Goal: Task Accomplishment & Management: Use online tool/utility

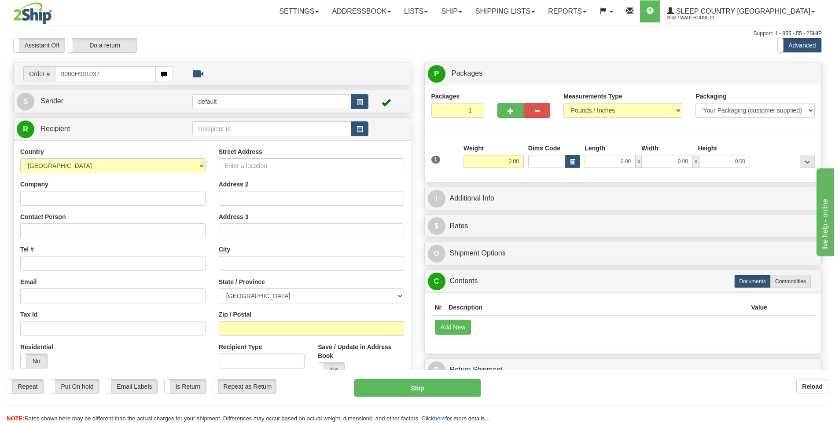
type input "9000H991037"
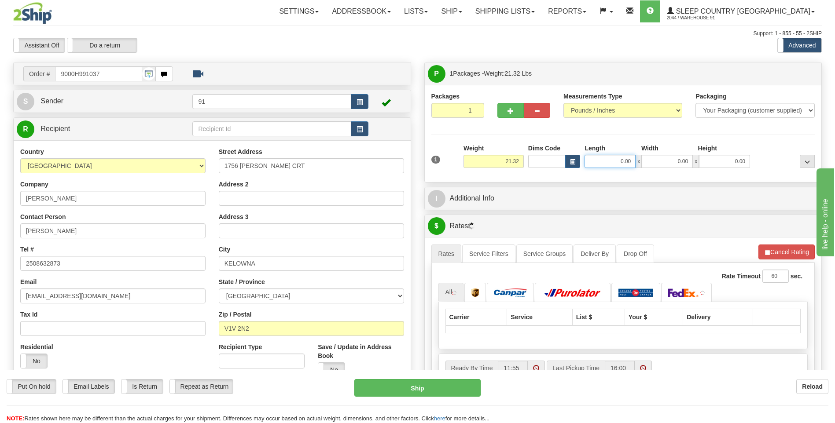
click at [607, 168] on input "0.00" at bounding box center [609, 161] width 51 height 13
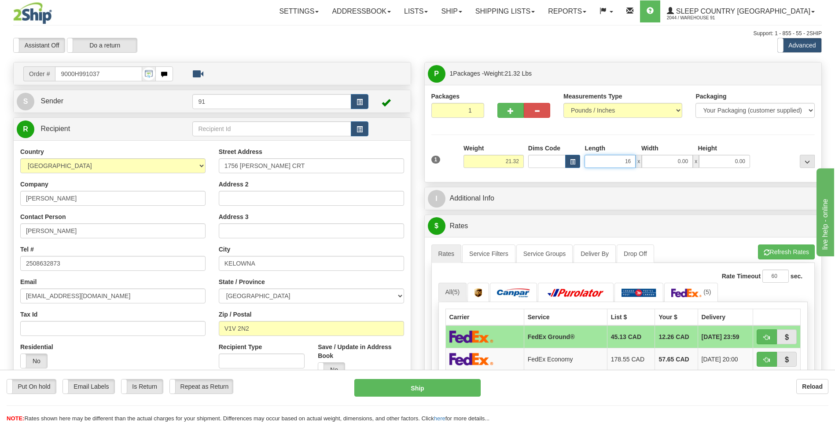
type input "16.00"
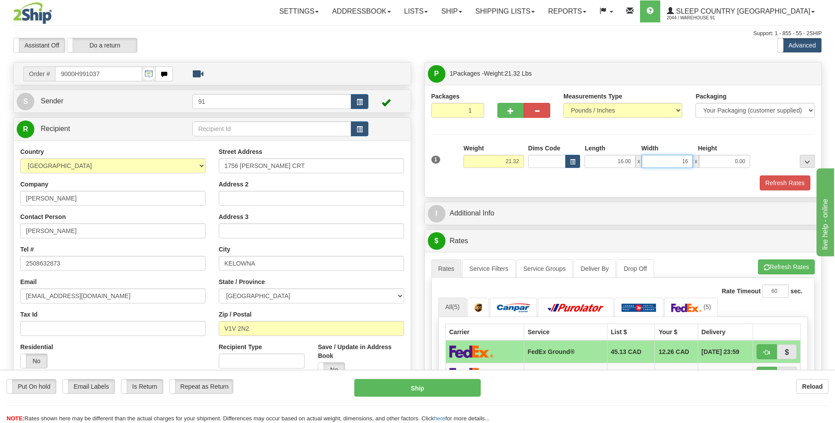
type input "16.00"
type input "30.00"
click at [783, 180] on button "Refresh Rates" at bounding box center [785, 183] width 51 height 15
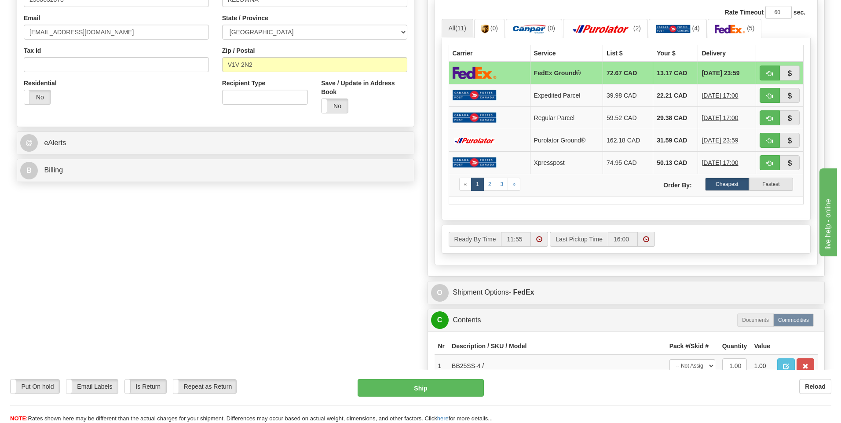
scroll to position [396, 0]
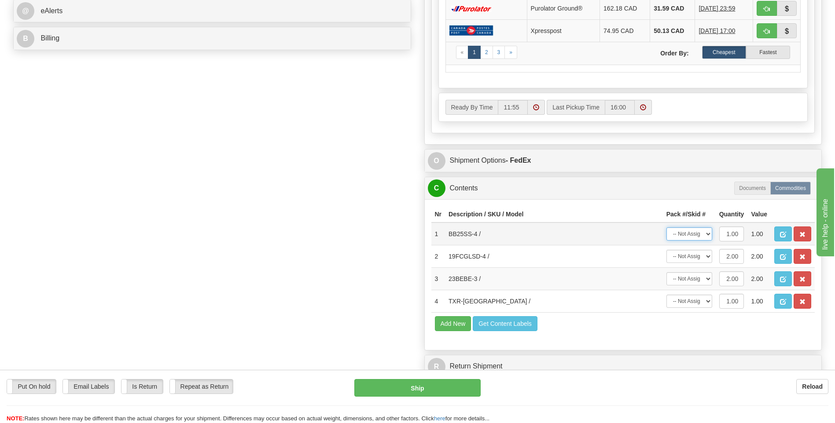
click at [695, 233] on select "-- Not Assigned -- Package 1" at bounding box center [689, 234] width 46 height 13
select select "0"
click at [666, 228] on select "-- Not Assigned -- Package 1" at bounding box center [689, 234] width 46 height 13
click at [691, 259] on select "-- Not Assigned -- Package 1" at bounding box center [689, 256] width 46 height 13
select select "0"
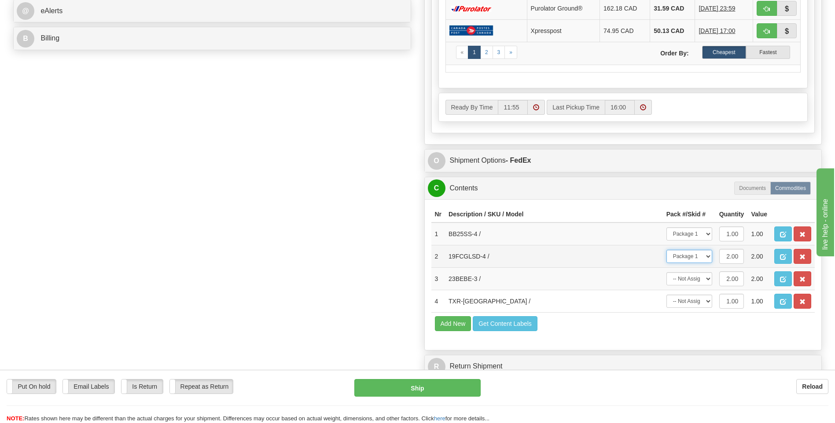
click at [666, 250] on select "-- Not Assigned -- Package 1" at bounding box center [689, 256] width 46 height 13
click at [692, 281] on select "-- Not Assigned -- Package 1" at bounding box center [689, 278] width 46 height 13
select select "0"
click at [666, 272] on select "-- Not Assigned -- Package 1" at bounding box center [689, 278] width 46 height 13
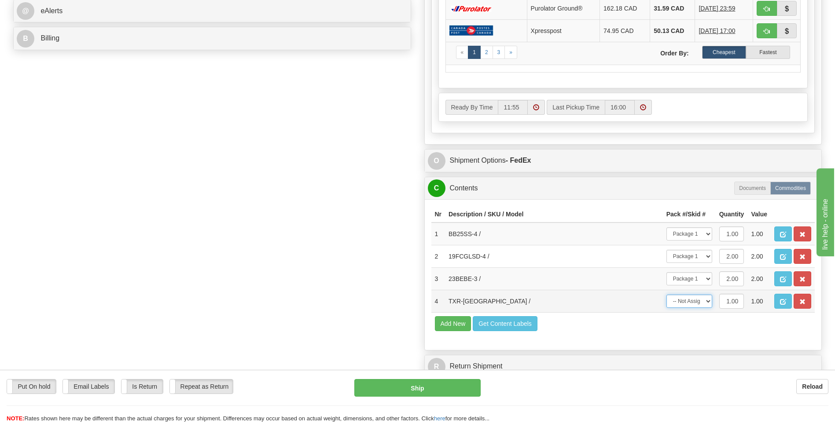
click at [689, 305] on select "-- Not Assigned -- Package 1" at bounding box center [689, 301] width 46 height 13
select select "0"
click at [666, 295] on select "-- Not Assigned -- Package 1" at bounding box center [689, 301] width 46 height 13
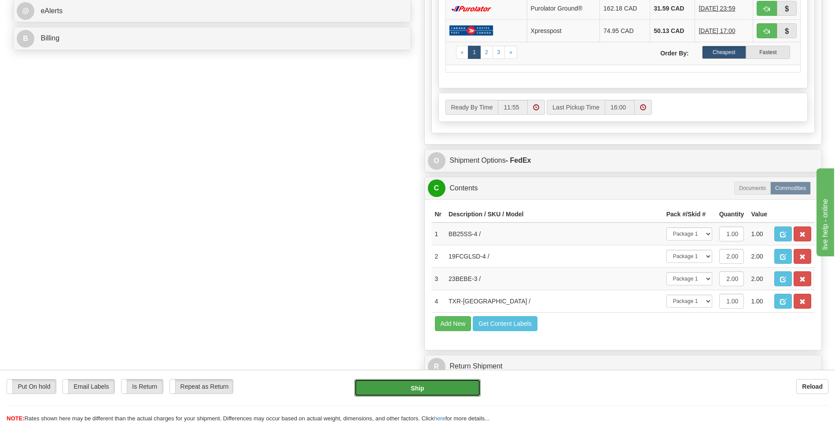
click at [456, 386] on button "Ship" at bounding box center [417, 388] width 126 height 18
type input "92"
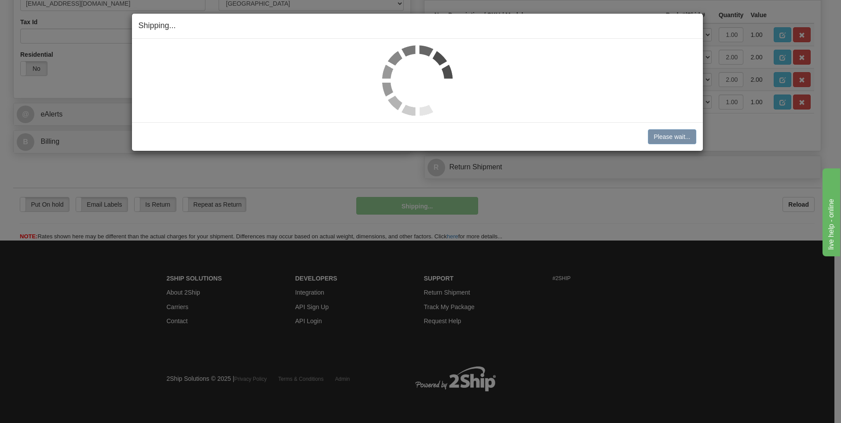
scroll to position [293, 0]
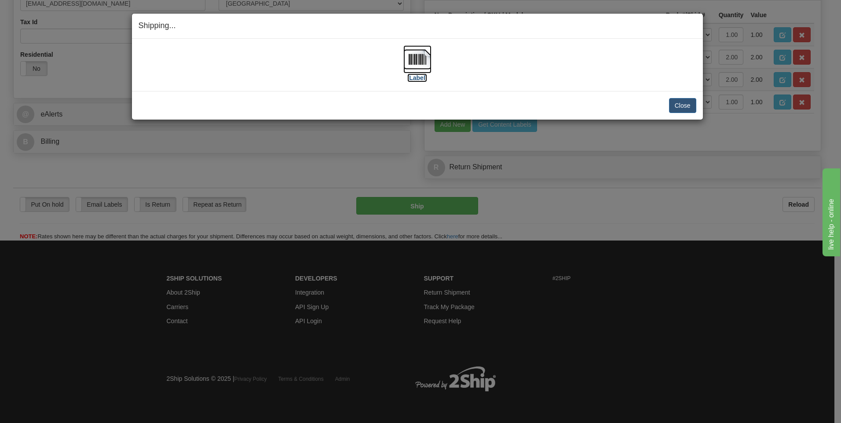
click at [422, 68] on img at bounding box center [418, 59] width 28 height 28
click at [672, 102] on button "Close" at bounding box center [682, 105] width 27 height 15
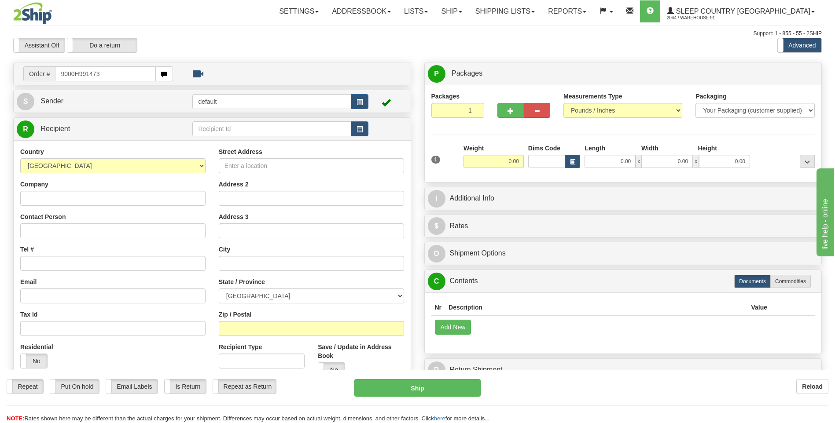
type input "9000H991473"
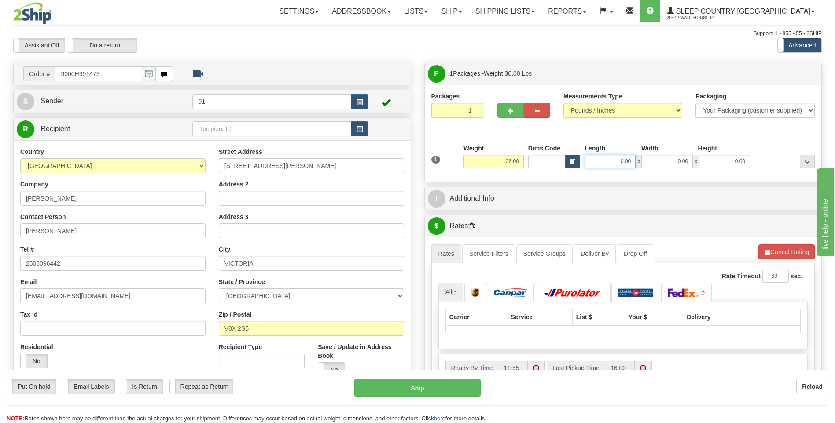
click at [614, 161] on input "0.00" at bounding box center [609, 161] width 51 height 13
type input "14.00"
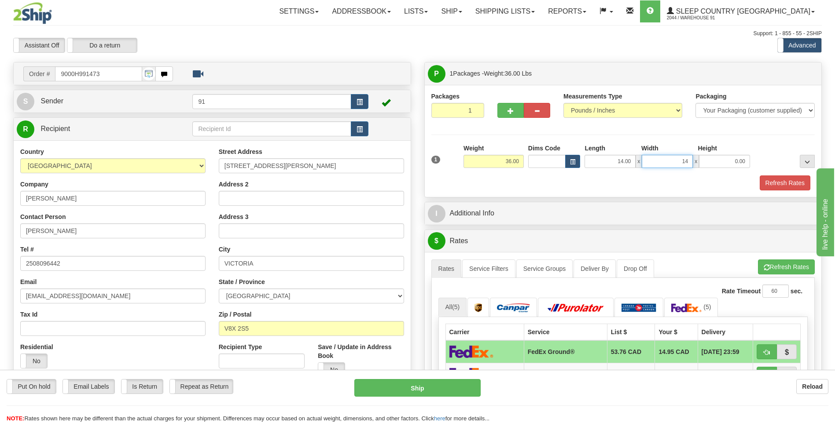
type input "14.00"
type input "40.00"
click at [767, 182] on button "Refresh Rates" at bounding box center [785, 183] width 51 height 15
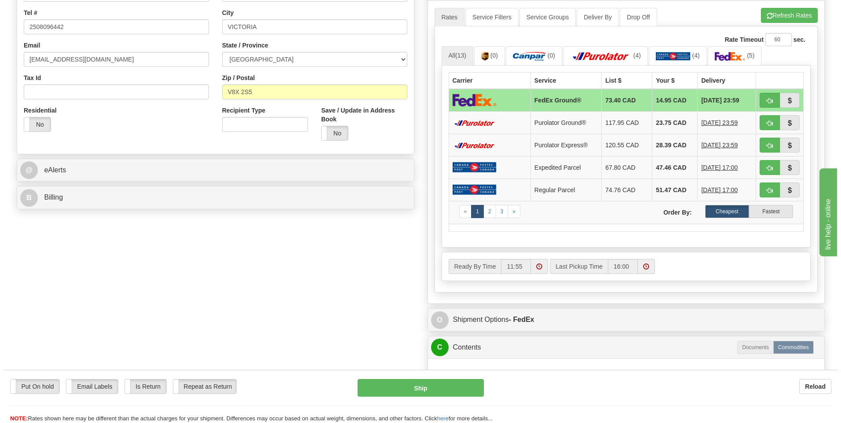
scroll to position [308, 0]
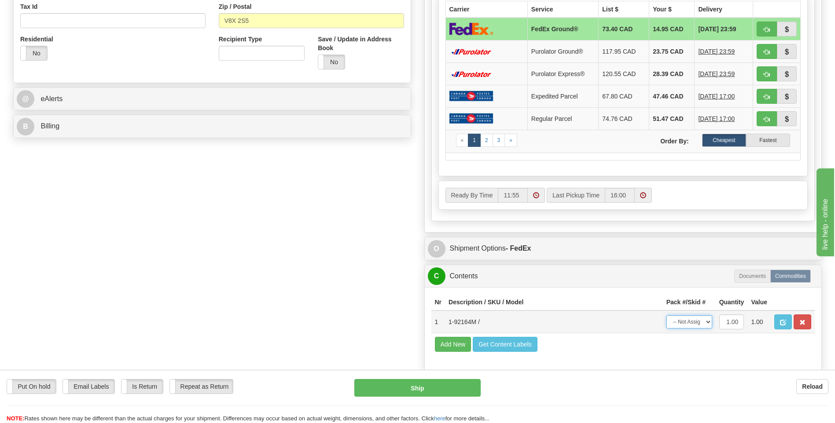
click at [701, 321] on select "-- Not Assigned -- Package 1" at bounding box center [689, 322] width 46 height 13
select select "0"
click at [666, 316] on select "-- Not Assigned -- Package 1" at bounding box center [689, 322] width 46 height 13
click at [455, 387] on button "Ship" at bounding box center [417, 388] width 126 height 18
type input "92"
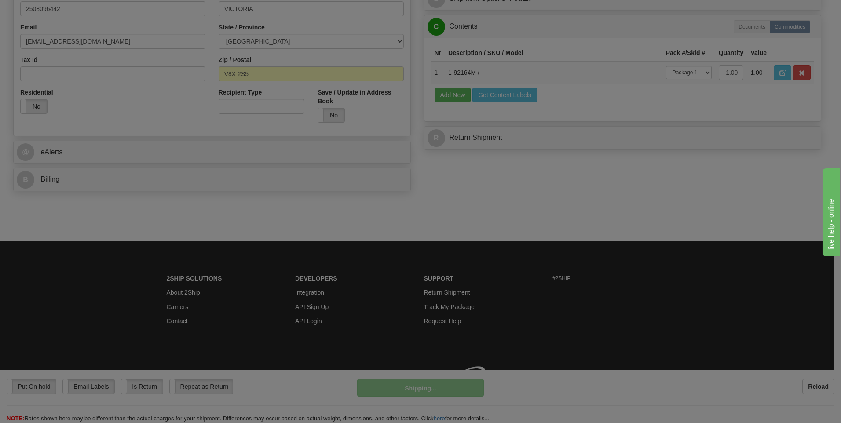
scroll to position [268, 0]
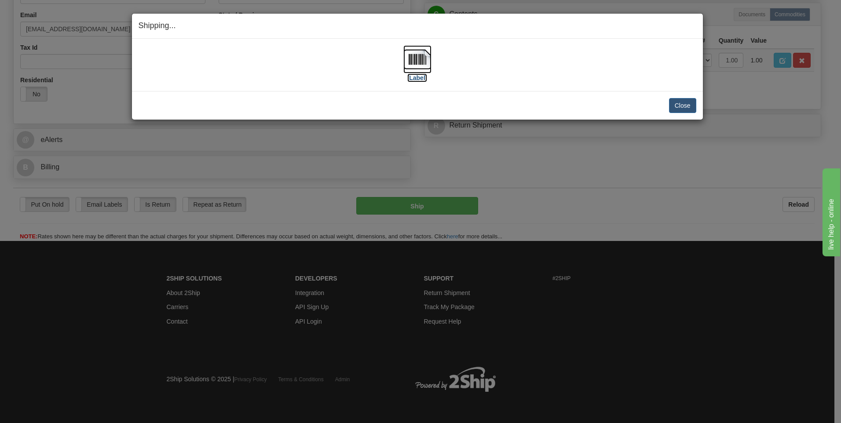
click at [426, 62] on img at bounding box center [418, 59] width 28 height 28
click at [686, 108] on button "Close" at bounding box center [682, 105] width 27 height 15
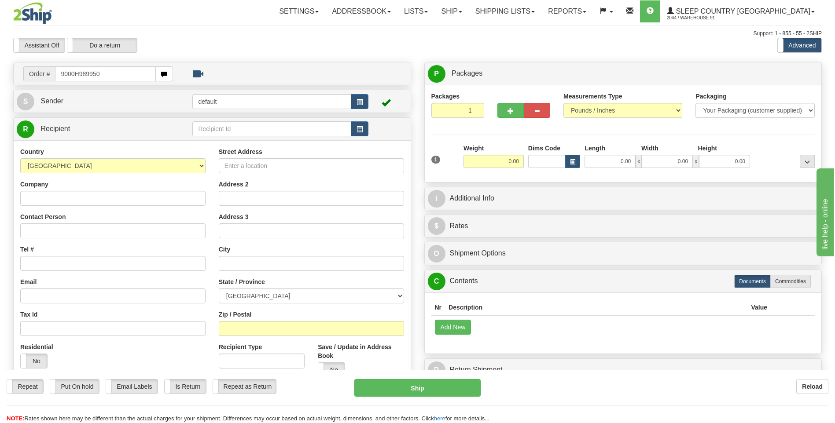
type input "9000H989950"
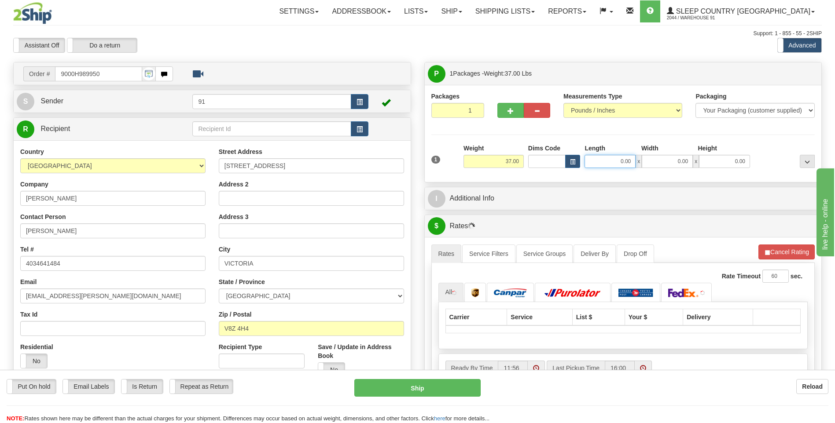
click at [623, 162] on input "0.00" at bounding box center [609, 161] width 51 height 13
type input "17.00"
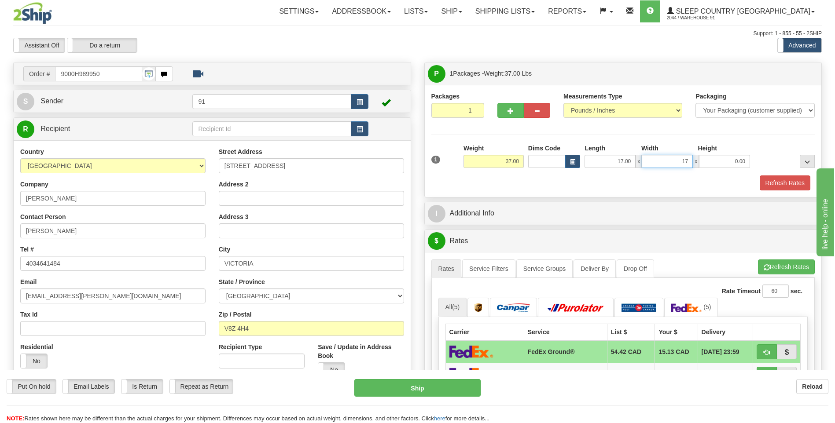
type input "17.00"
type input "42.00"
click at [771, 188] on button "Refresh Rates" at bounding box center [785, 183] width 51 height 15
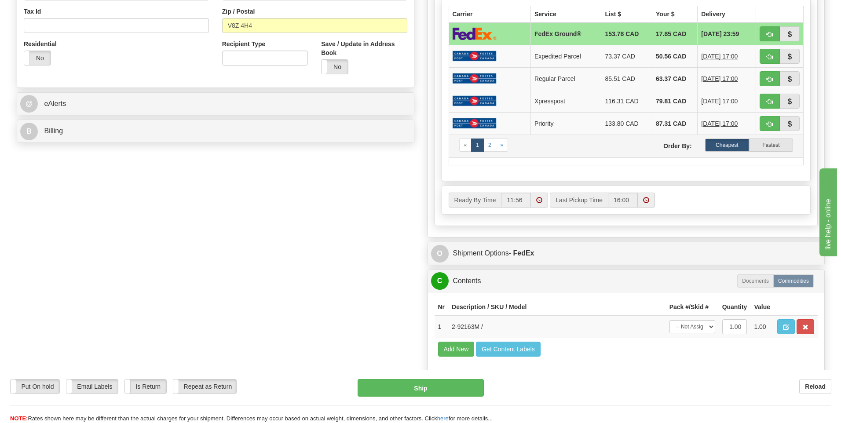
scroll to position [308, 0]
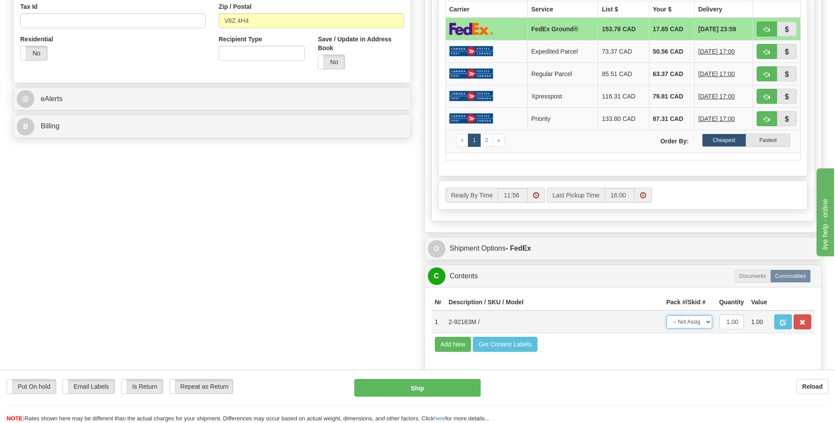
click at [697, 322] on select "-- Not Assigned -- Package 1" at bounding box center [689, 322] width 46 height 13
select select "0"
click at [666, 316] on select "-- Not Assigned -- Package 1" at bounding box center [689, 322] width 46 height 13
click at [441, 389] on button "Ship" at bounding box center [417, 388] width 126 height 18
type input "92"
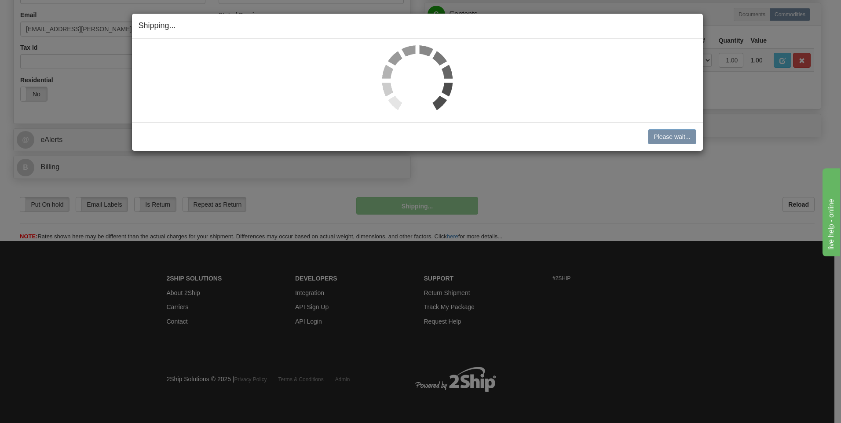
scroll to position [268, 0]
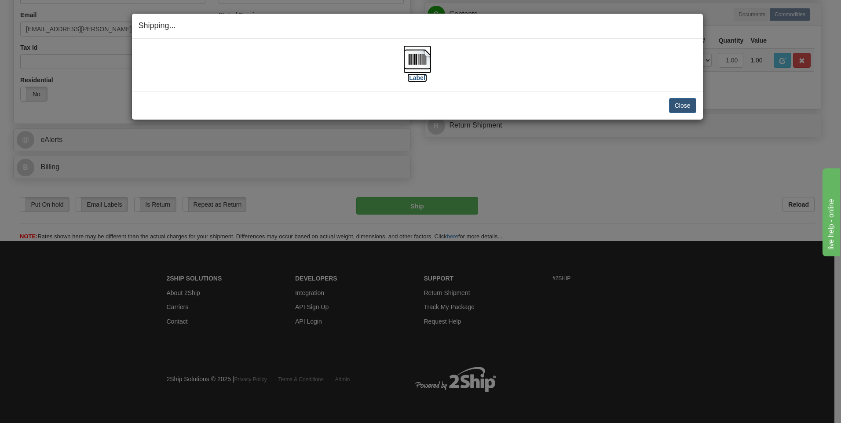
click at [414, 62] on img at bounding box center [418, 59] width 28 height 28
click at [679, 106] on button "Close" at bounding box center [682, 105] width 27 height 15
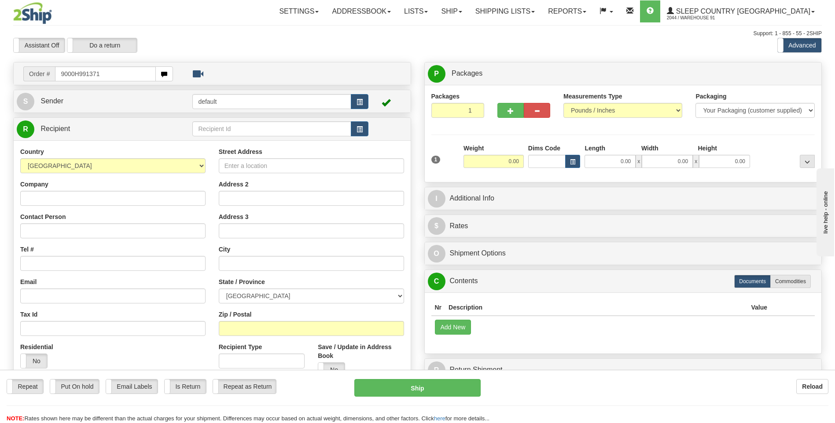
type input "9000H991371"
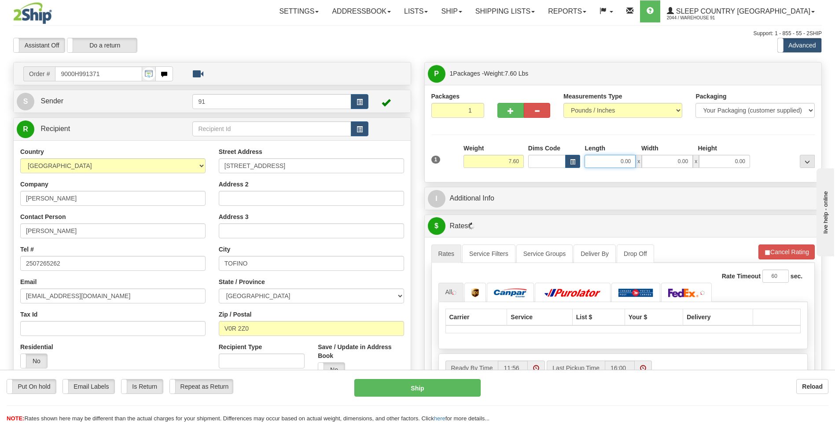
click at [616, 158] on input "0.00" at bounding box center [609, 161] width 51 height 13
type input "32.00"
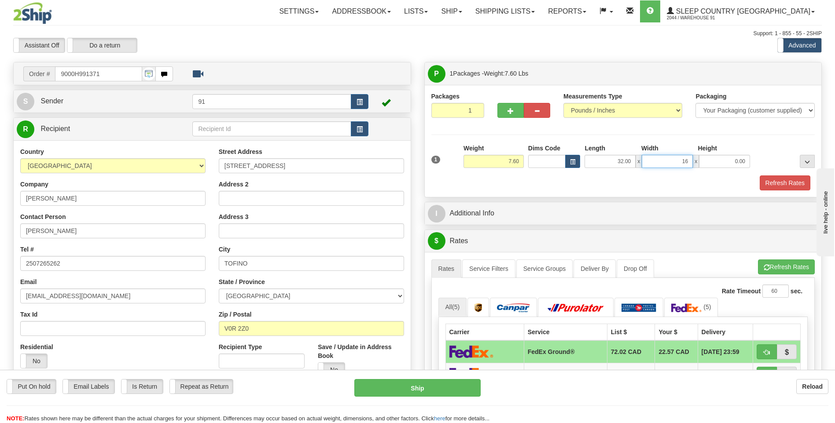
type input "16.00"
type input "10.00"
click at [783, 184] on button "Refresh Rates" at bounding box center [785, 183] width 51 height 15
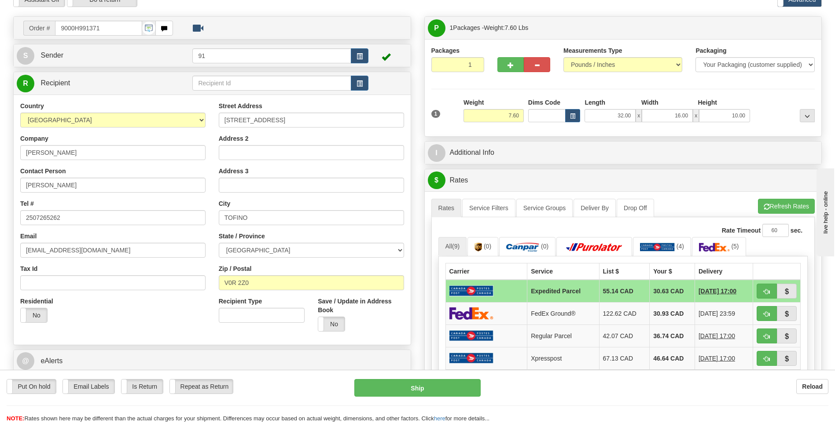
scroll to position [132, 0]
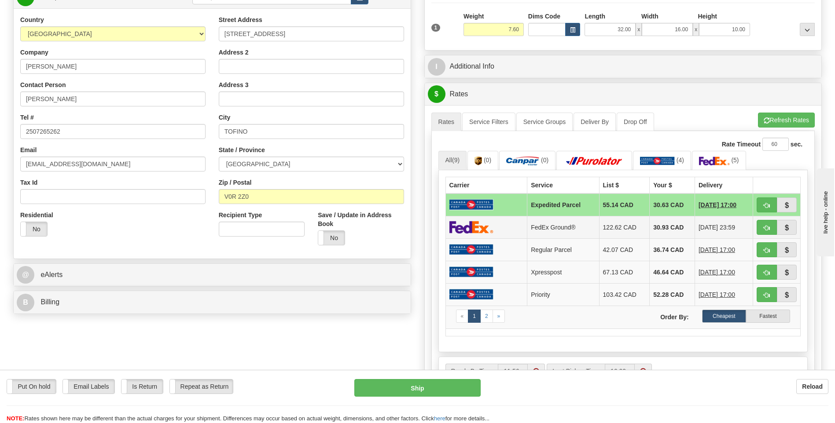
click at [630, 231] on td "122.62 CAD" at bounding box center [624, 227] width 51 height 22
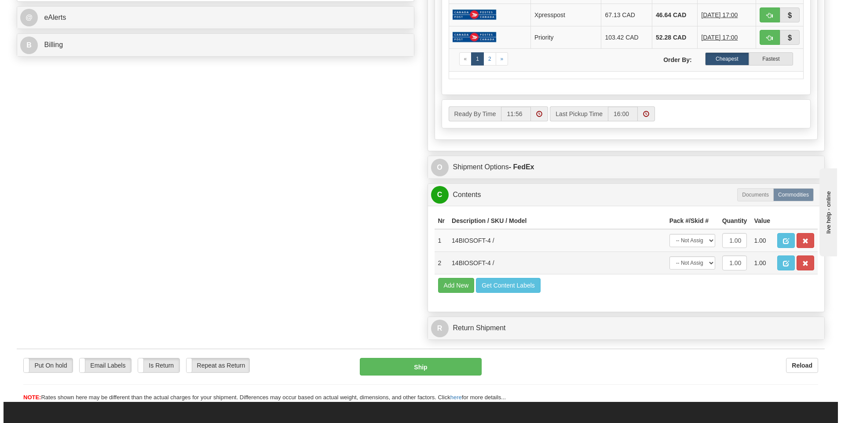
scroll to position [396, 0]
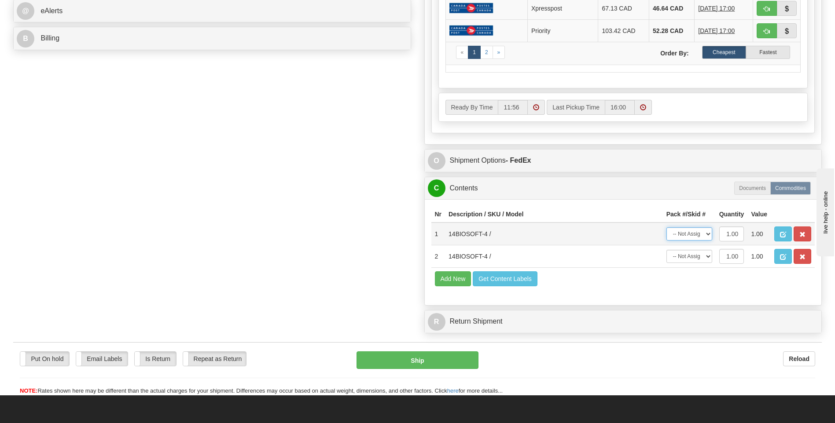
click at [689, 238] on select "-- Not Assigned -- Package 1" at bounding box center [689, 234] width 46 height 13
select select "0"
click at [666, 228] on select "-- Not Assigned -- Package 1" at bounding box center [689, 234] width 46 height 13
click at [688, 257] on select "-- Not Assigned -- Package 1" at bounding box center [689, 256] width 46 height 13
select select "0"
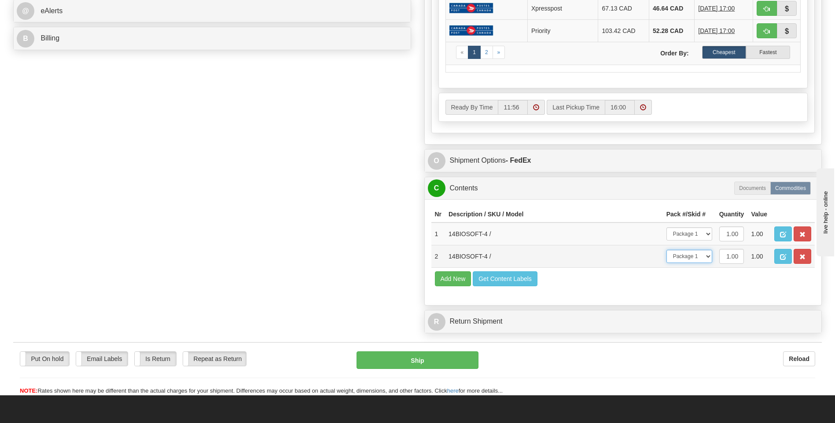
click at [666, 250] on select "-- Not Assigned -- Package 1" at bounding box center [689, 256] width 46 height 13
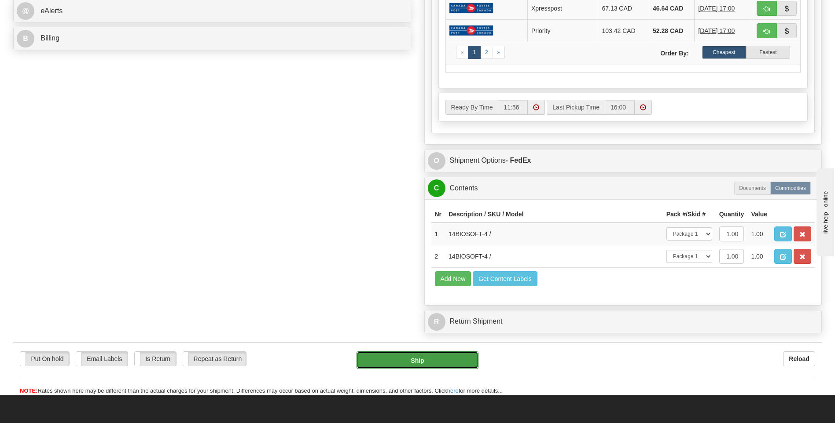
click at [402, 362] on button "Ship" at bounding box center [416, 361] width 121 height 18
type input "92"
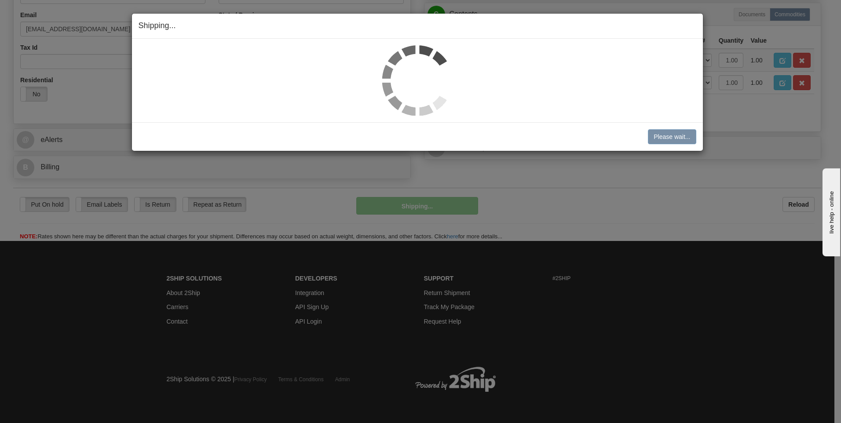
scroll to position [268, 0]
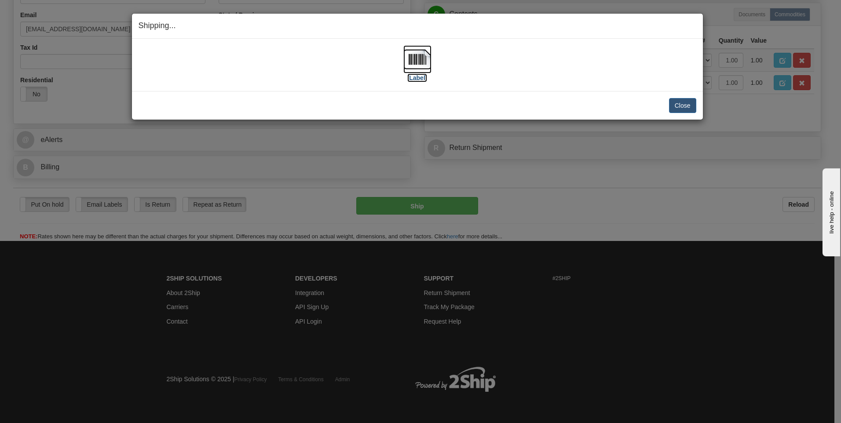
click at [415, 59] on img at bounding box center [418, 59] width 28 height 28
click at [686, 110] on button "Close" at bounding box center [682, 105] width 27 height 15
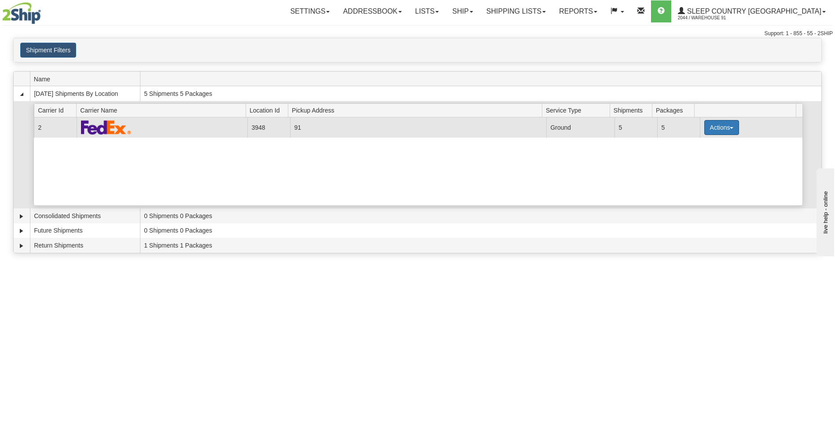
click at [716, 129] on button "Actions" at bounding box center [721, 127] width 35 height 15
click at [700, 154] on link "Close" at bounding box center [703, 155] width 70 height 11
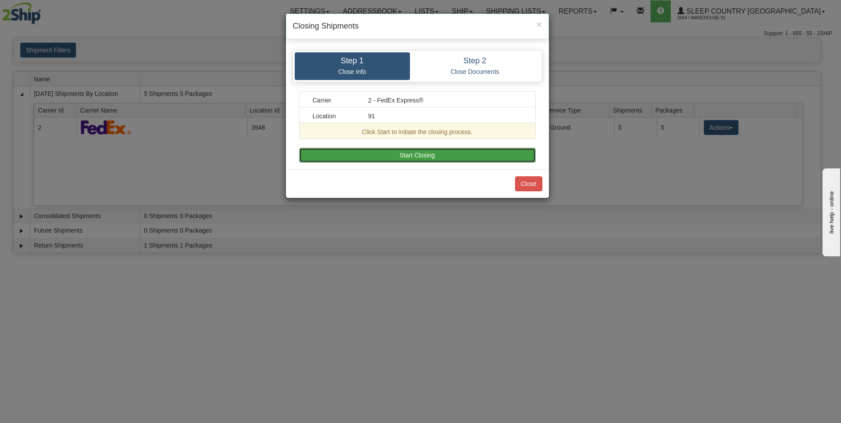
click at [423, 157] on button "Start Closing" at bounding box center [417, 155] width 237 height 15
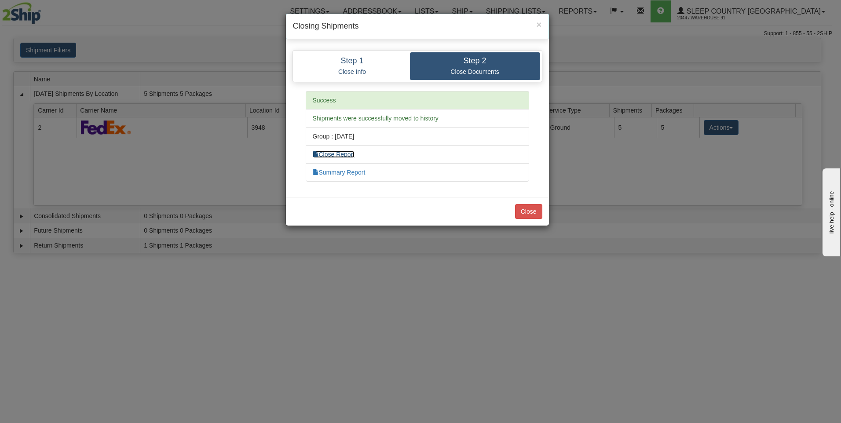
click at [342, 154] on link "Close Report" at bounding box center [334, 154] width 42 height 7
click at [345, 176] on link "Summary Report" at bounding box center [339, 172] width 53 height 7
click at [528, 217] on button "Close" at bounding box center [528, 211] width 27 height 15
